Goal: Use online tool/utility

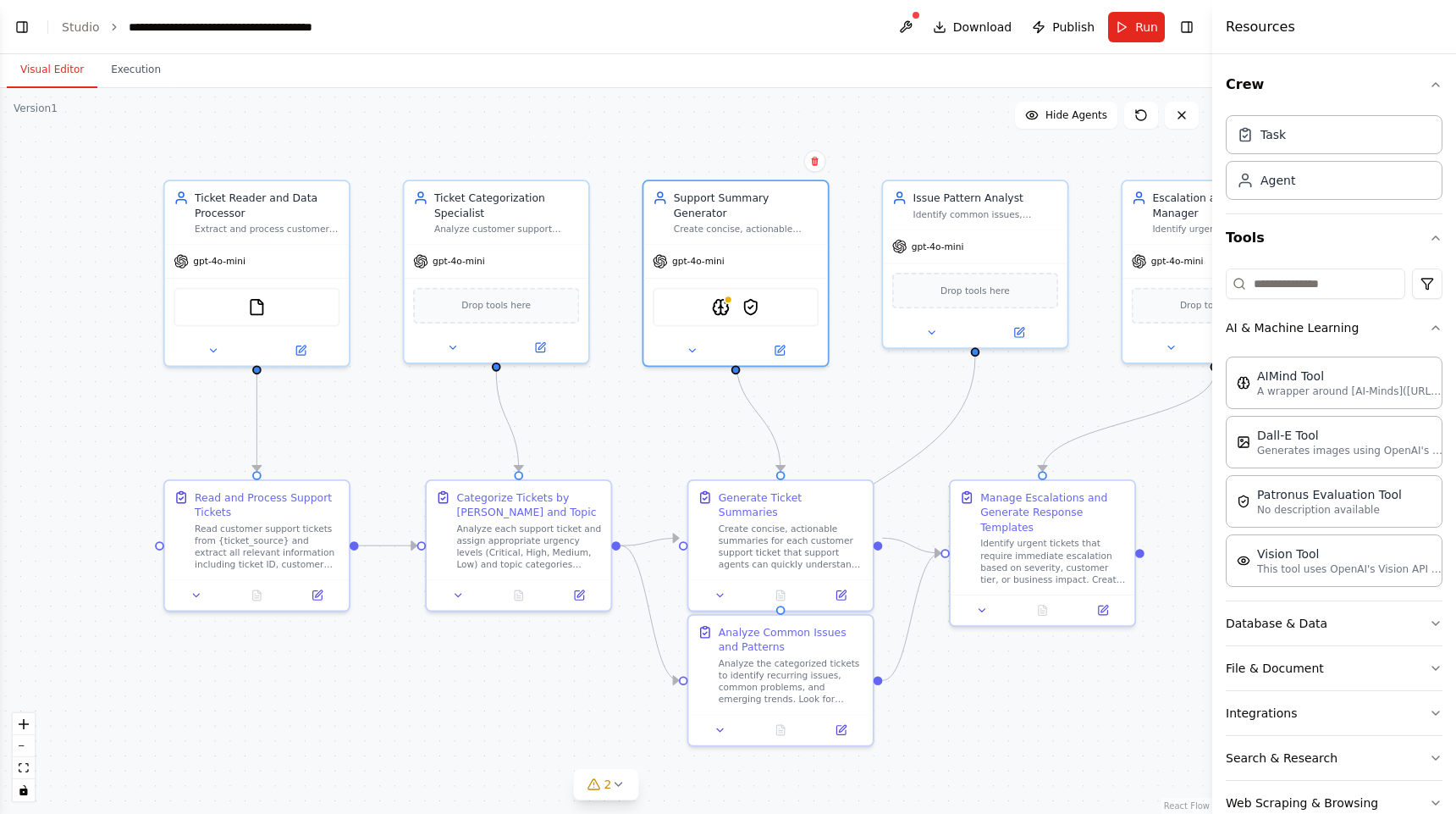
scroll to position [308, 0]
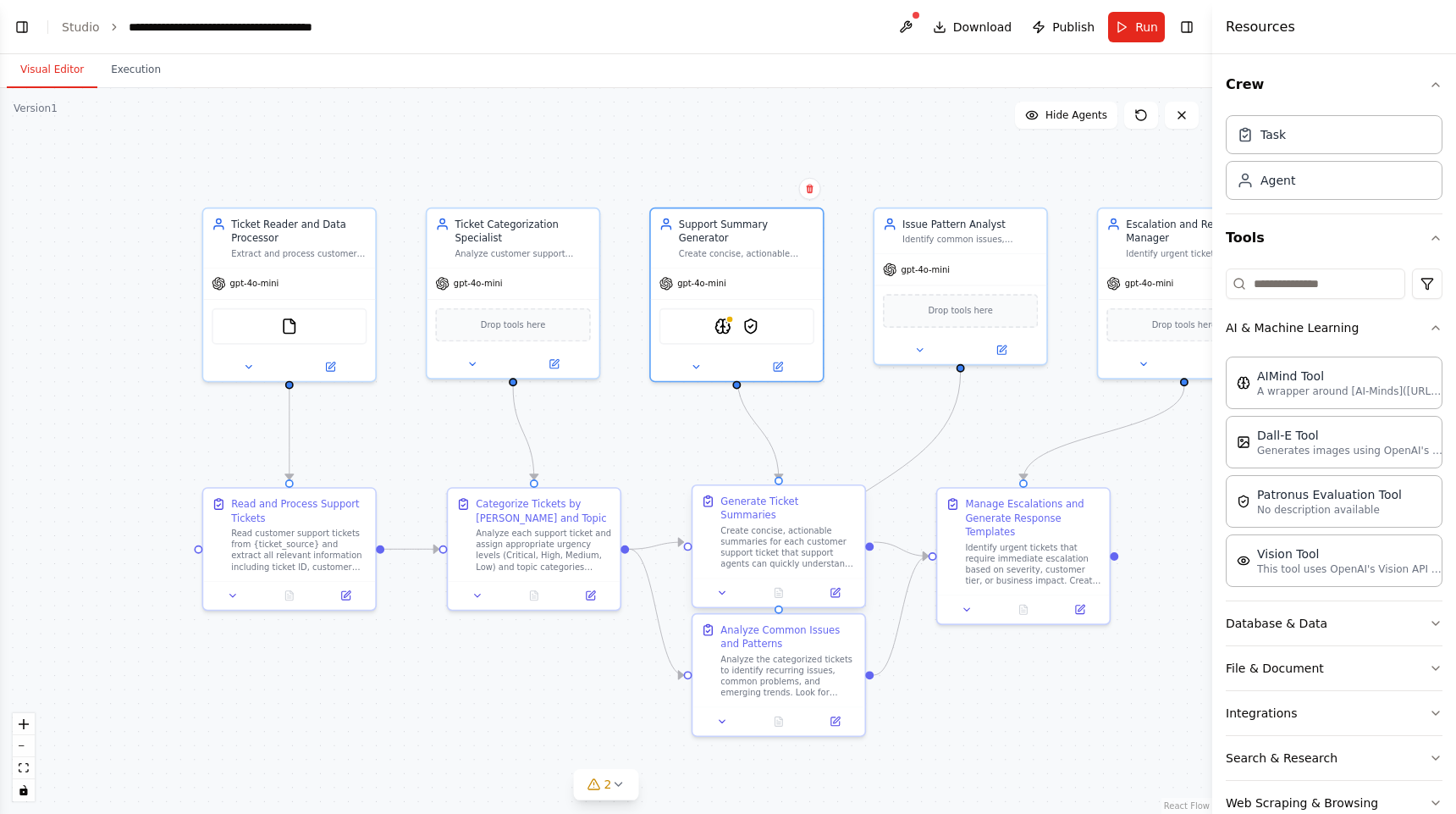
click at [746, 536] on div "Create concise, actionable summaries for each customer support ticket that supp…" at bounding box center [789, 548] width 136 height 45
click at [836, 588] on icon at bounding box center [836, 590] width 6 height 6
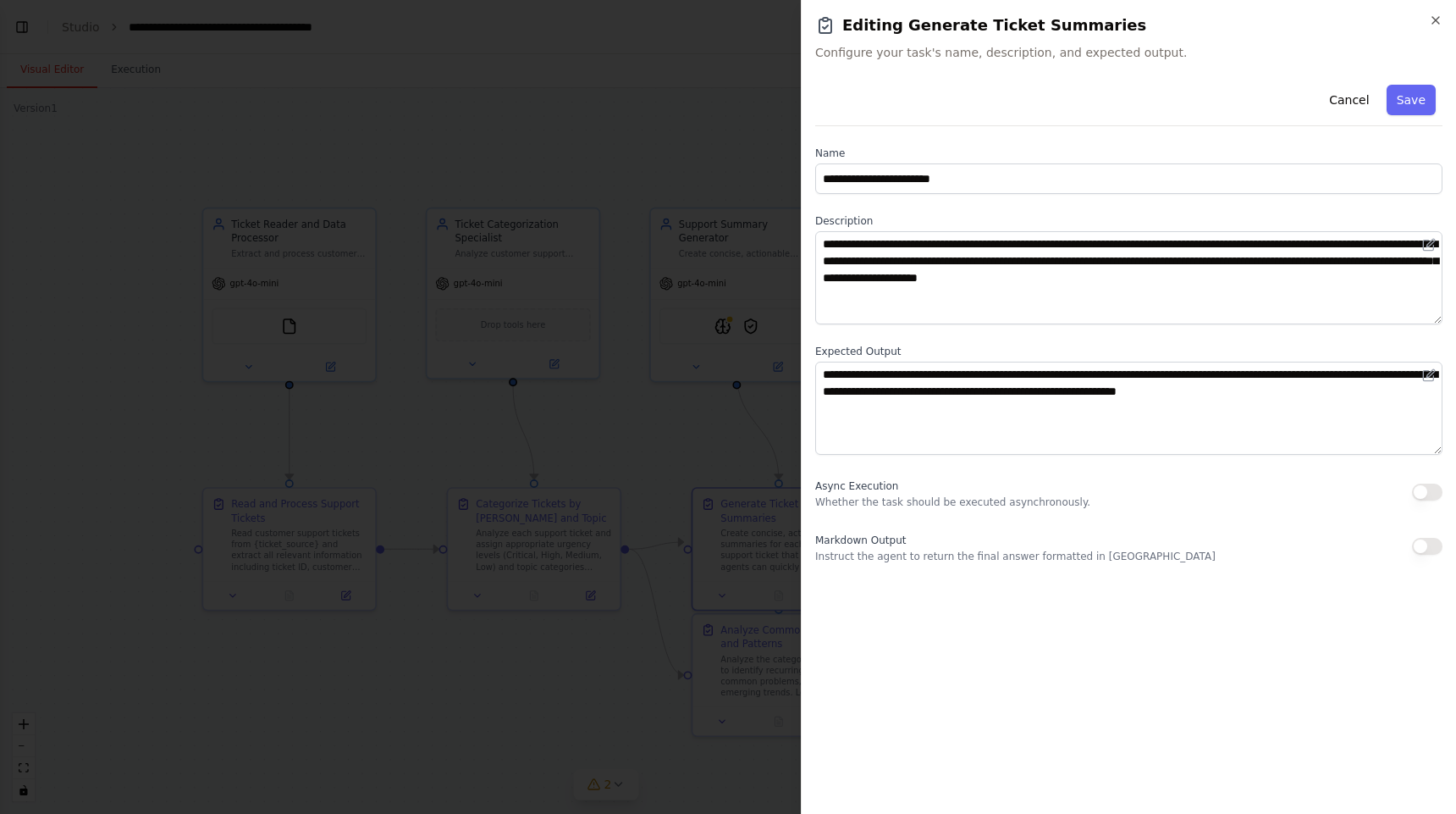
click at [1428, 20] on h2 "Editing Generate Ticket Summaries" at bounding box center [1128, 25] width 627 height 24
click at [619, 453] on div at bounding box center [728, 407] width 1456 height 814
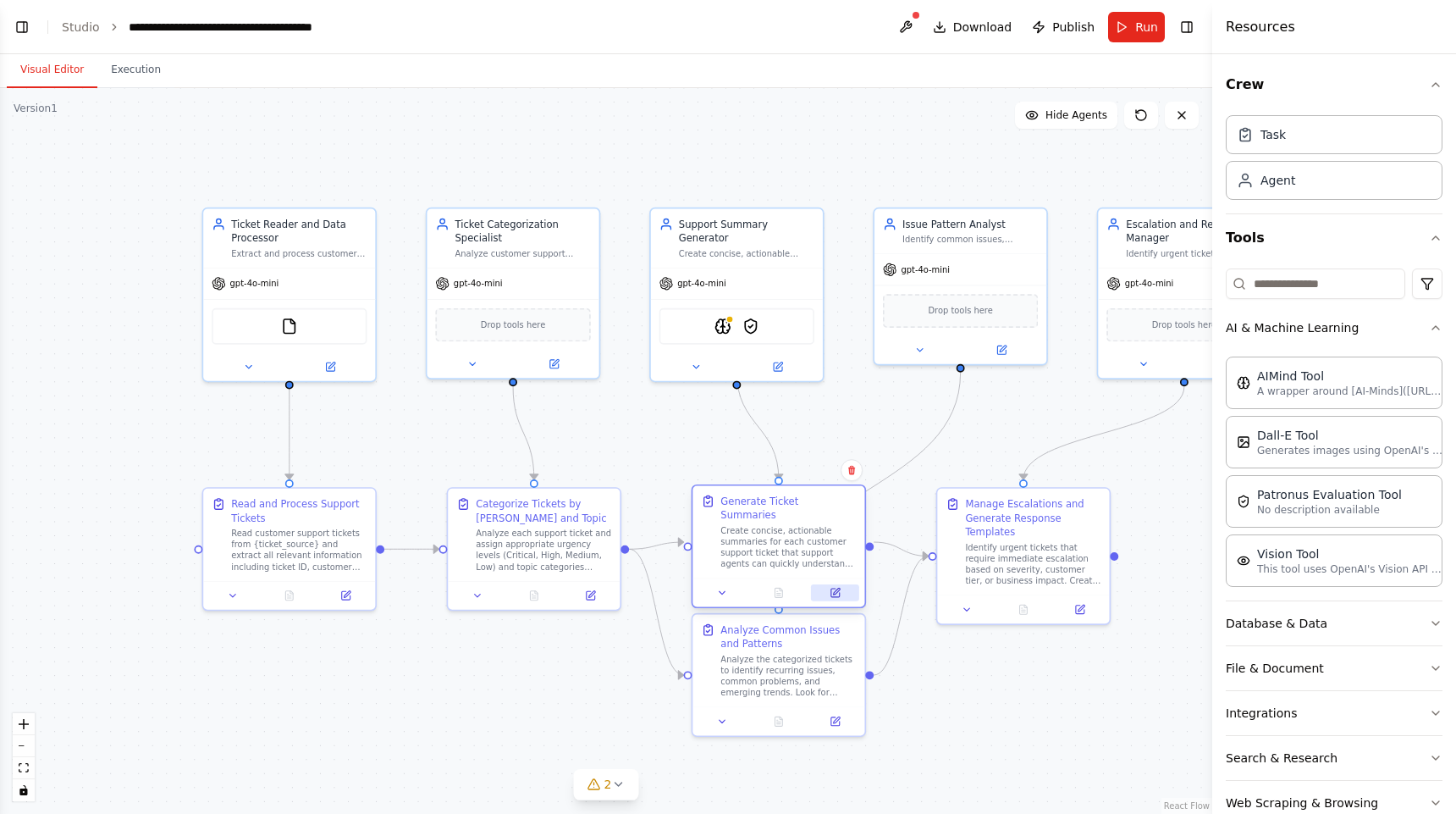
click at [838, 589] on icon at bounding box center [835, 592] width 8 height 8
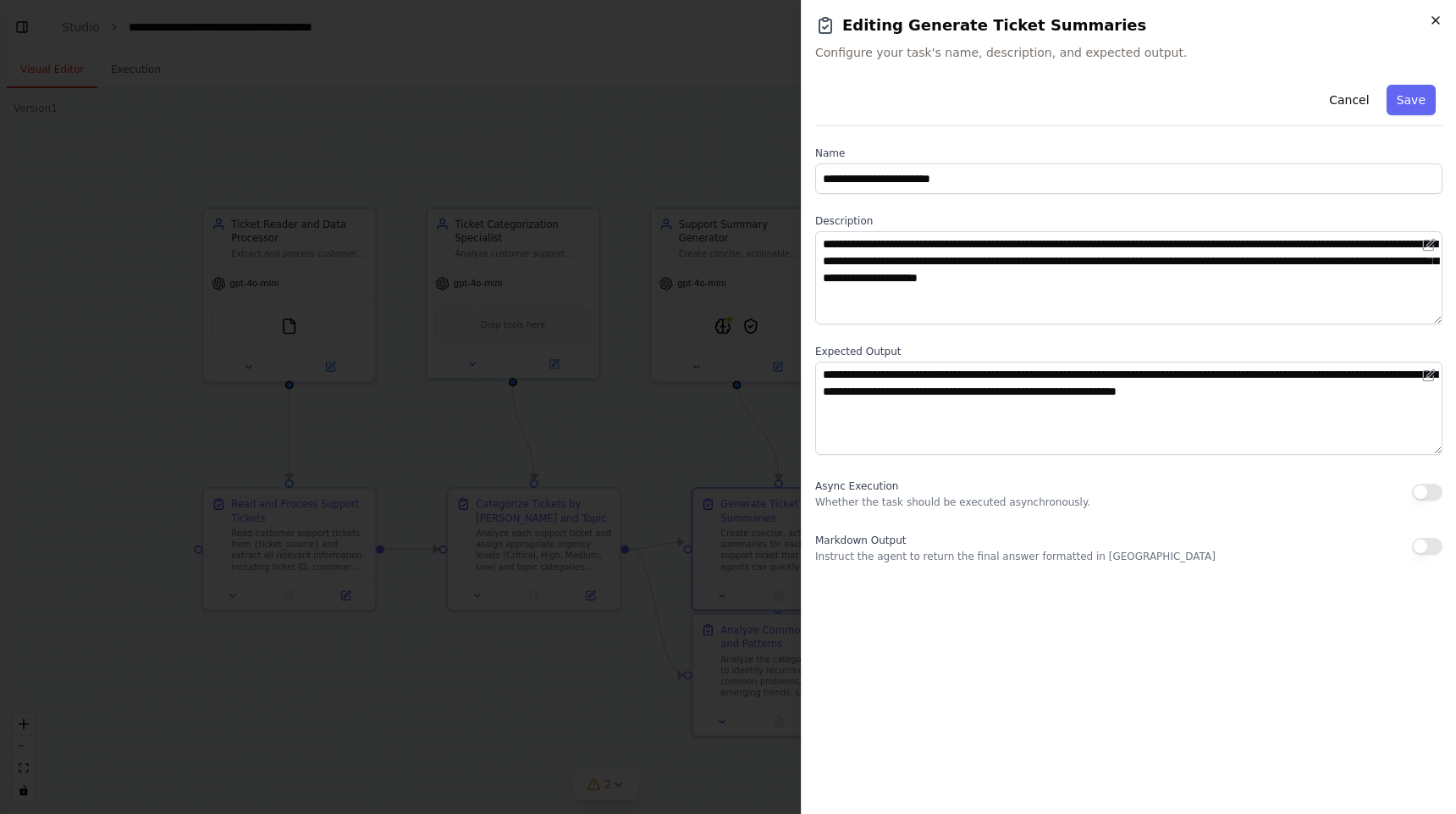
click at [1432, 24] on icon "button" at bounding box center [1435, 20] width 6 height 6
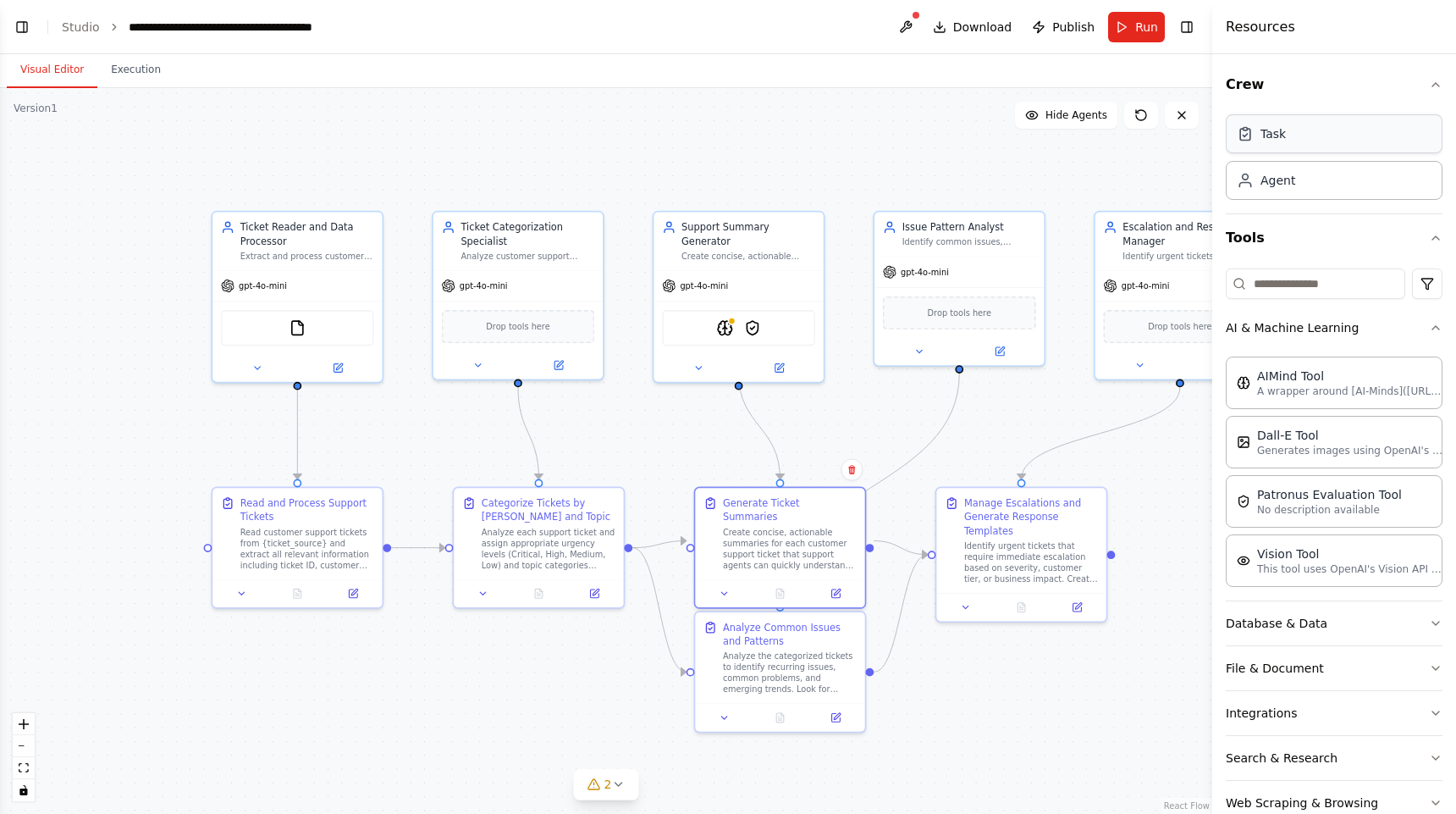
click at [1314, 140] on div "Task" at bounding box center [1334, 133] width 216 height 39
click at [1265, 135] on div "Task" at bounding box center [1273, 133] width 25 height 17
click at [1351, 191] on div "Agent" at bounding box center [1334, 179] width 216 height 39
click at [1310, 143] on div "Task" at bounding box center [1334, 133] width 216 height 39
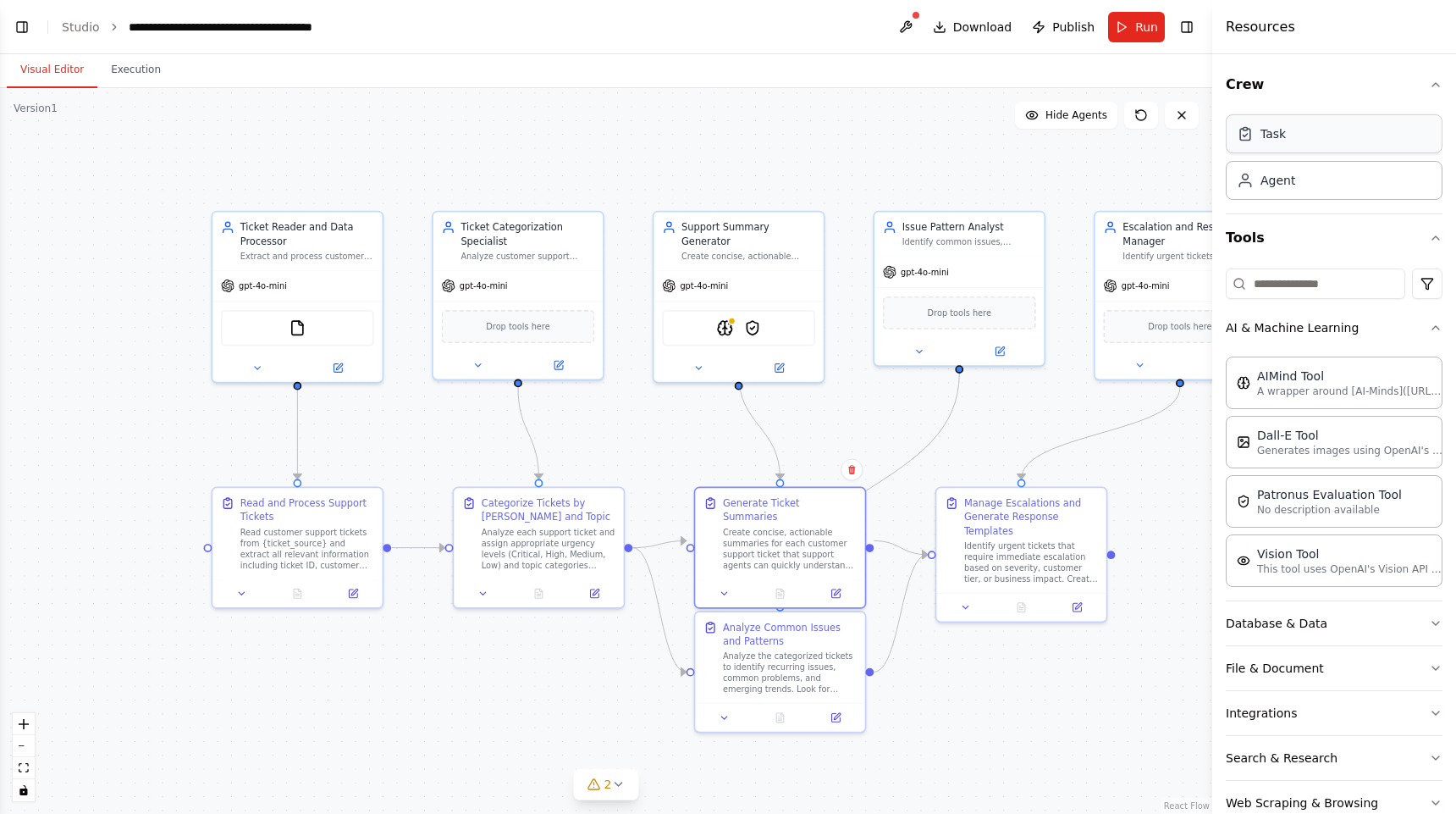
click at [1303, 125] on div "Task" at bounding box center [1334, 133] width 216 height 39
click at [1306, 127] on div "Task" at bounding box center [1334, 133] width 216 height 39
click at [1307, 127] on div "Task" at bounding box center [1334, 133] width 216 height 39
drag, startPoint x: 1088, startPoint y: 131, endPoint x: 1134, endPoint y: 158, distance: 53.3
click at [1088, 130] on div ".deletable-edge-delete-btn { width: 20px; height: 20px; border: 0px solid #ffff…" at bounding box center [606, 450] width 1212 height 725
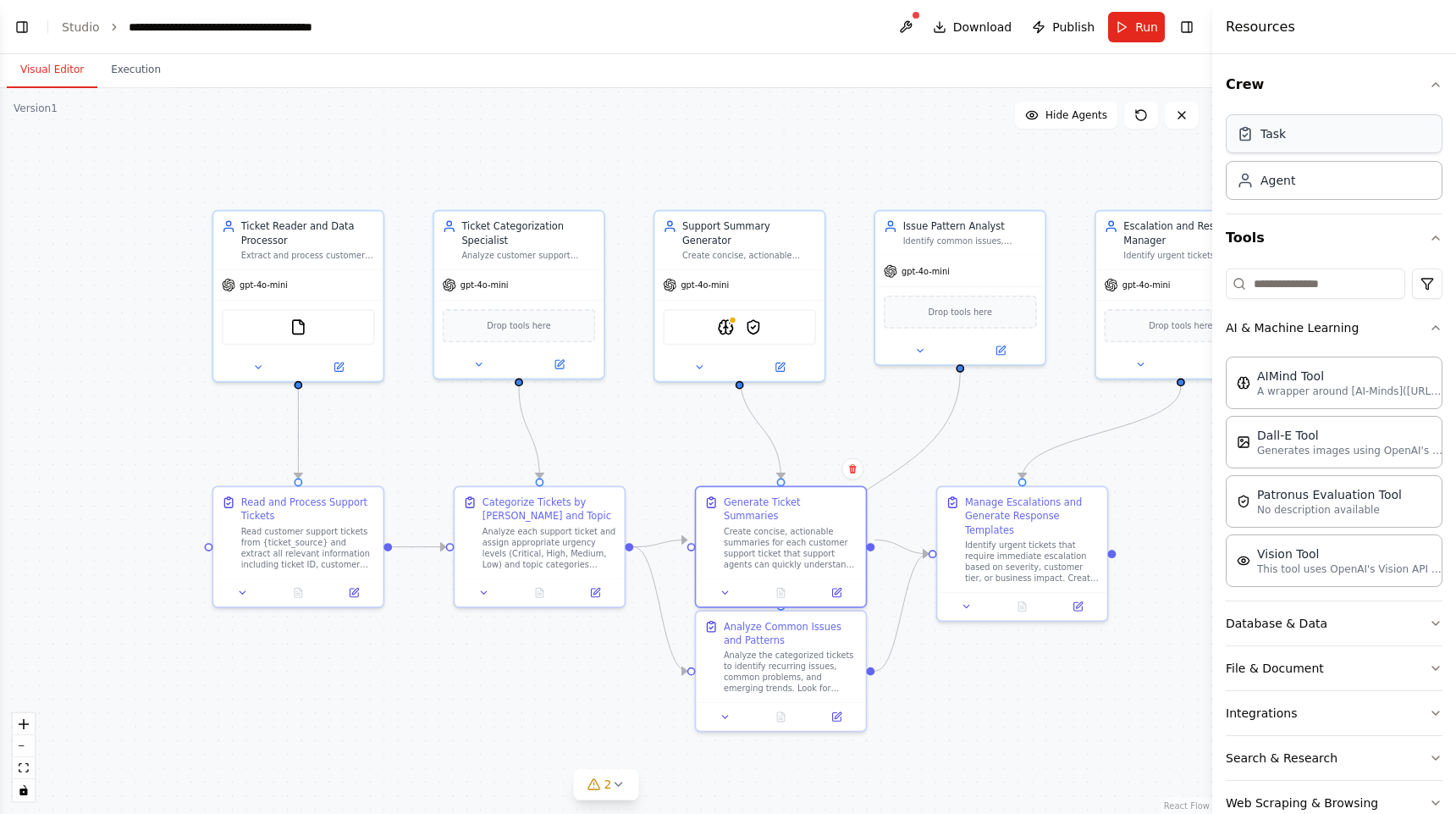
click at [1259, 130] on div "Task" at bounding box center [1261, 133] width 49 height 17
click at [1307, 394] on p "A wrapper around [AI-Minds]([URL][DOMAIN_NAME]). Useful for when you need answe…" at bounding box center [1351, 390] width 187 height 14
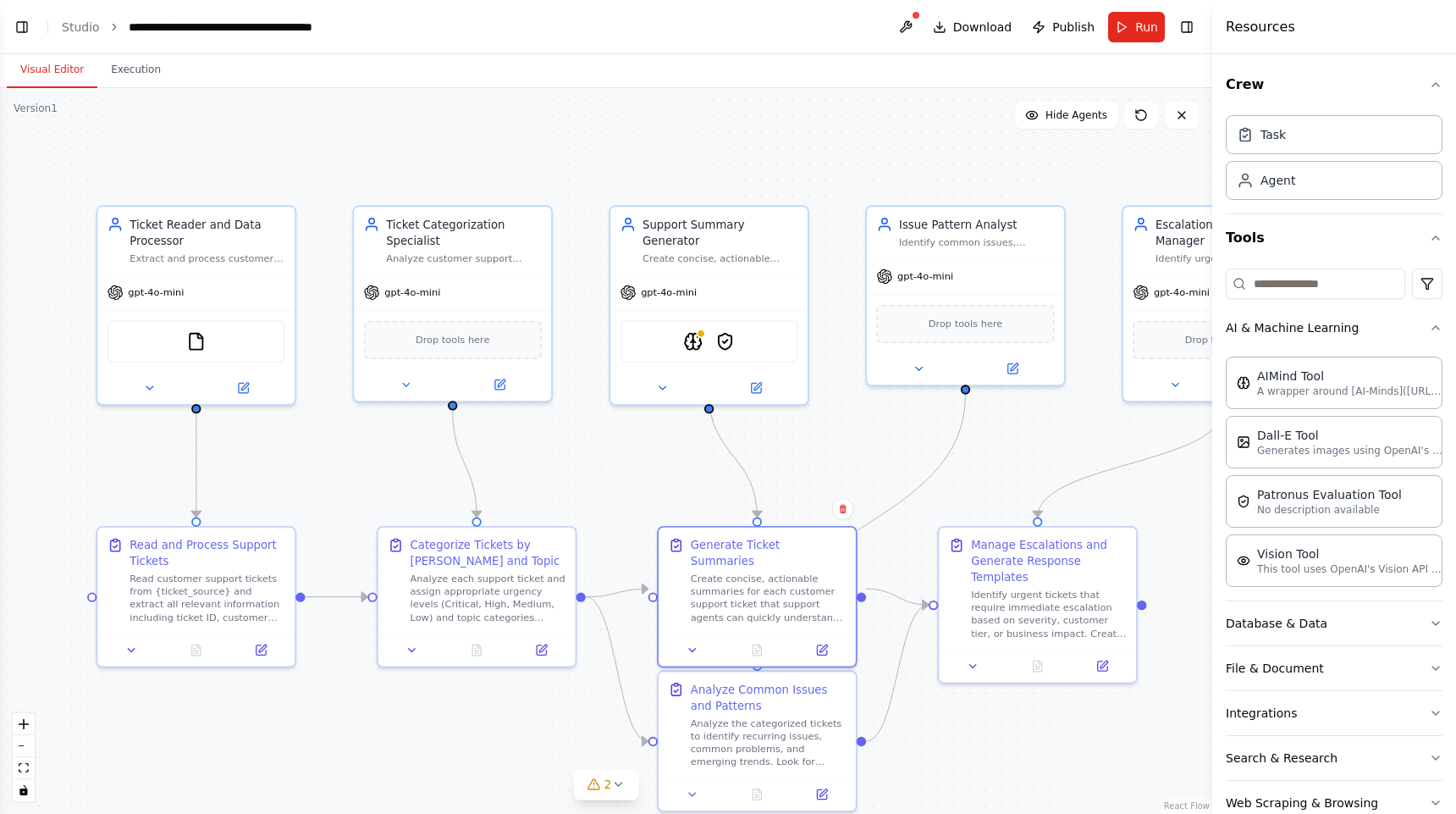
drag, startPoint x: 1291, startPoint y: 176, endPoint x: 756, endPoint y: 418, distance: 587.2
